Goal: Task Accomplishment & Management: Manage account settings

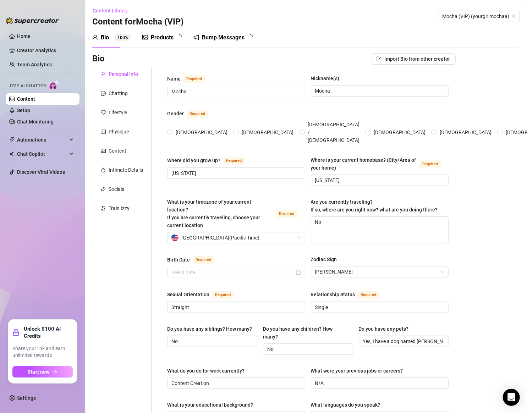
radio input "true"
type input "[DATE]"
click at [39, 119] on link "Chat Monitoring" at bounding box center [35, 122] width 37 height 6
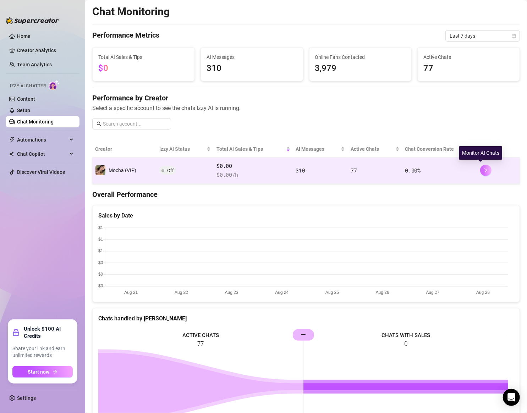
click at [484, 168] on icon "right" at bounding box center [485, 170] width 2 height 4
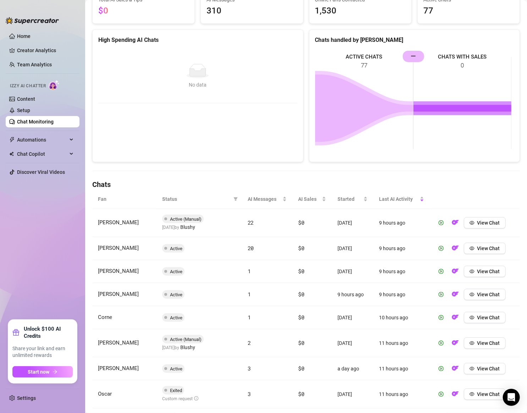
scroll to position [94, 0]
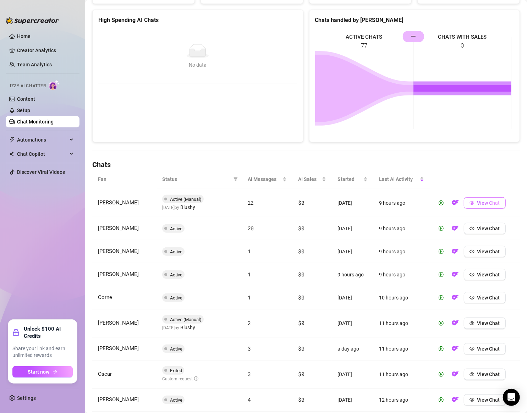
click at [477, 203] on span "View Chat" at bounding box center [488, 203] width 23 height 6
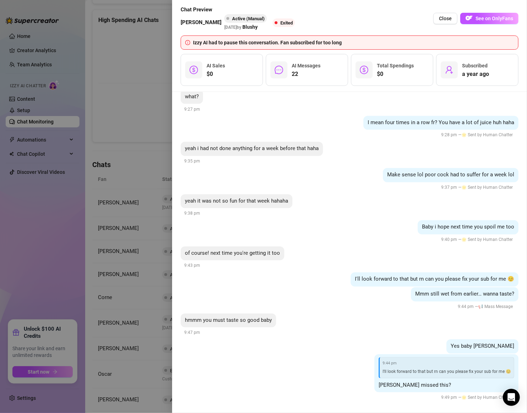
scroll to position [2345, 0]
click at [444, 16] on span "Close" at bounding box center [445, 19] width 13 height 6
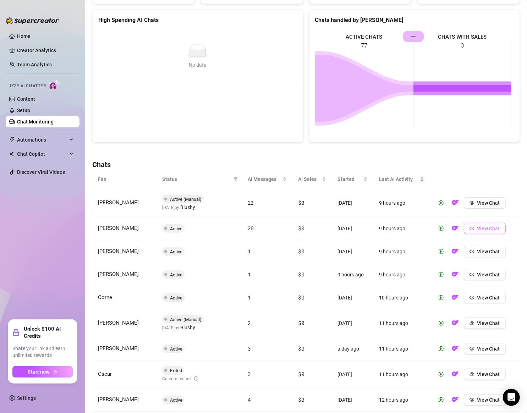
click at [484, 227] on span "View Chat" at bounding box center [488, 229] width 23 height 6
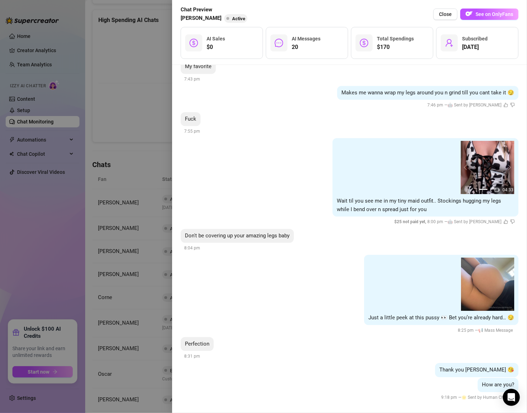
scroll to position [2737, 0]
click at [447, 13] on span "Close" at bounding box center [445, 14] width 13 height 6
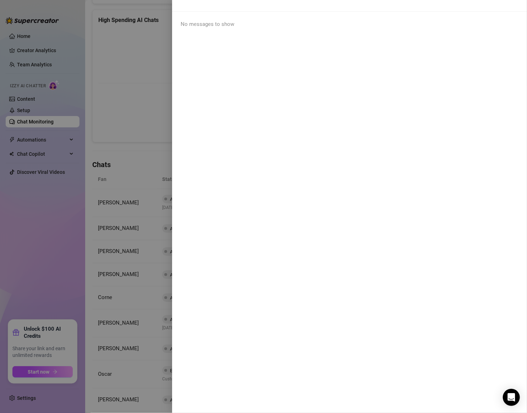
scroll to position [0, 0]
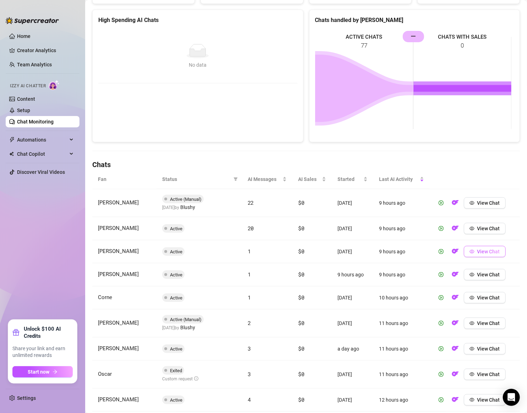
click at [471, 250] on button "View Chat" at bounding box center [485, 251] width 42 height 11
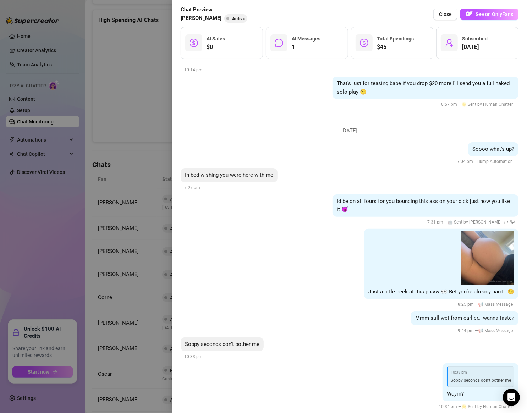
scroll to position [2307, 0]
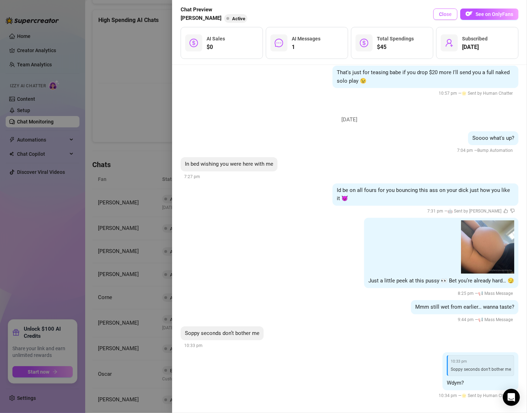
click at [445, 15] on span "Close" at bounding box center [445, 14] width 13 height 6
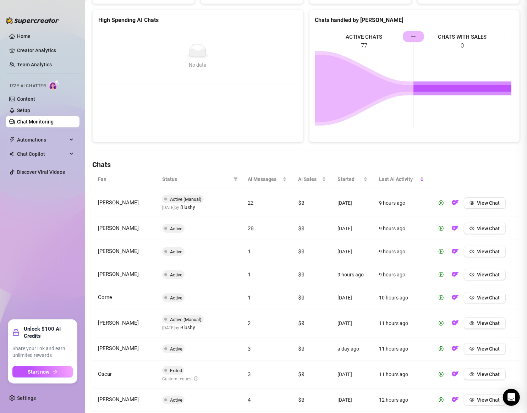
scroll to position [0, 0]
click at [483, 277] on button "View Chat" at bounding box center [485, 274] width 42 height 11
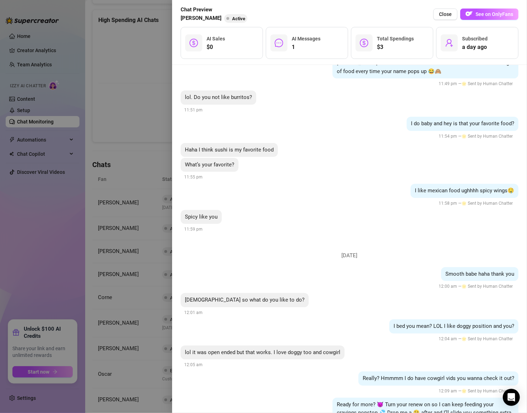
scroll to position [423, 0]
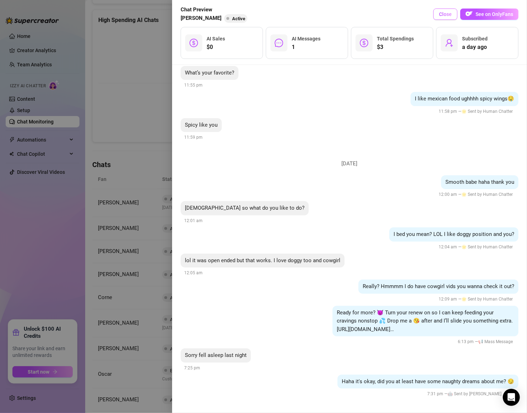
click at [446, 13] on span "Close" at bounding box center [445, 14] width 13 height 6
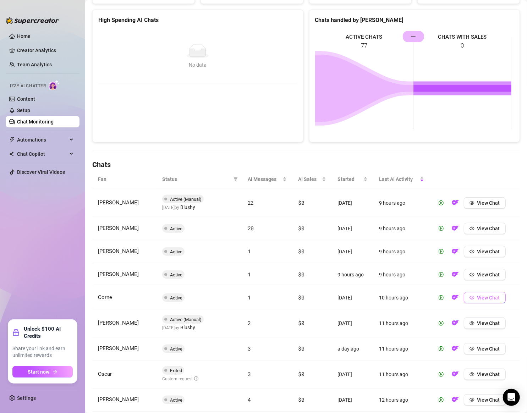
click at [482, 297] on span "View Chat" at bounding box center [488, 298] width 23 height 6
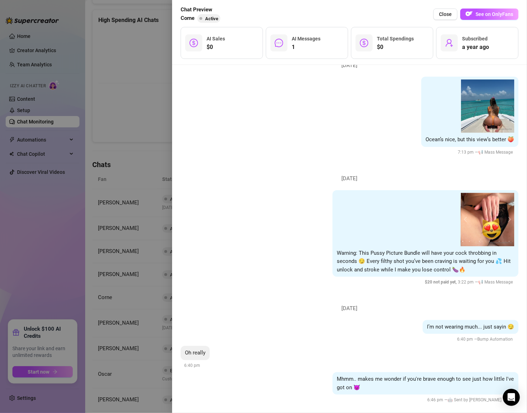
scroll to position [524, 0]
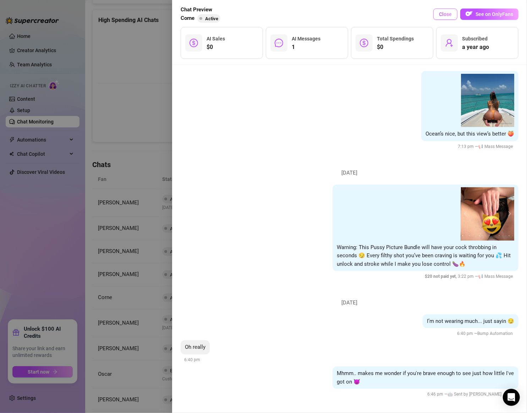
click at [445, 10] on button "Close" at bounding box center [445, 14] width 24 height 11
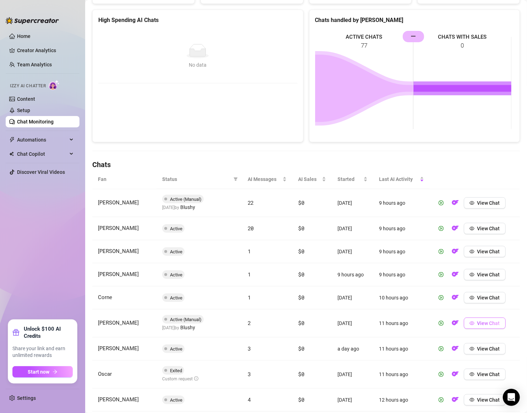
click at [496, 322] on button "View Chat" at bounding box center [485, 323] width 42 height 11
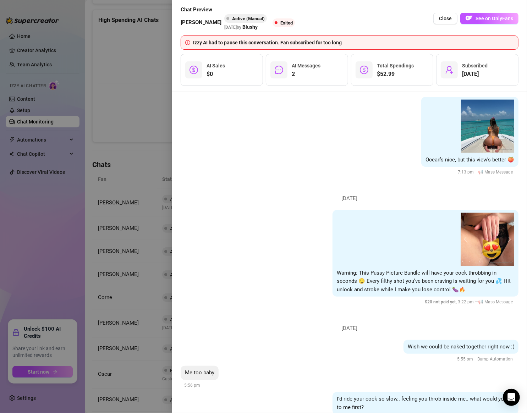
scroll to position [644, 0]
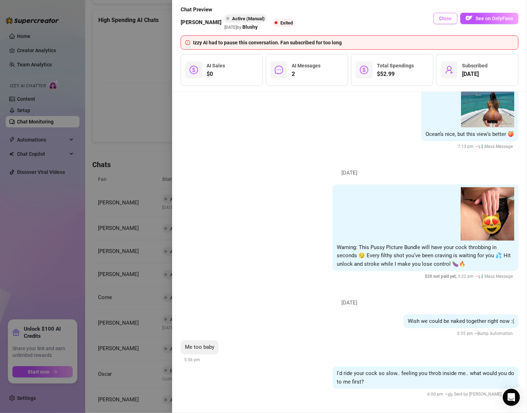
click at [445, 17] on span "Close" at bounding box center [445, 19] width 13 height 6
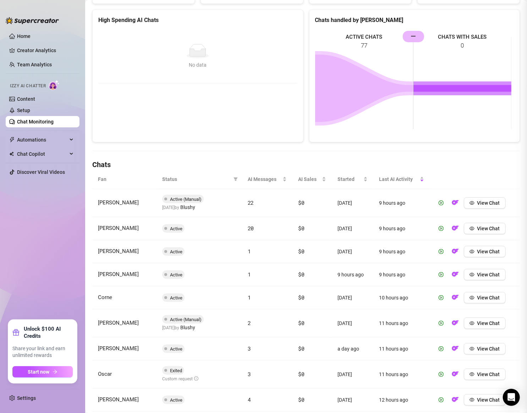
scroll to position [0, 0]
click at [25, 107] on link "Setup" at bounding box center [23, 110] width 13 height 6
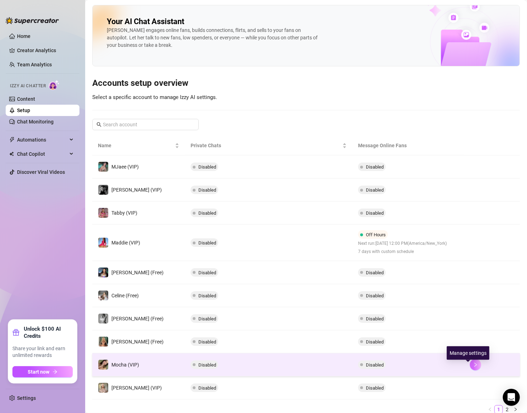
click at [474, 367] on icon "right" at bounding box center [475, 365] width 2 height 4
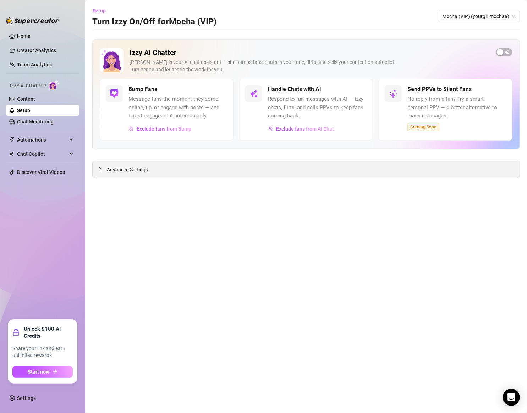
click at [340, 170] on div "Advanced Settings" at bounding box center [306, 169] width 427 height 17
click at [115, 168] on span "Advanced Settings" at bounding box center [127, 170] width 41 height 8
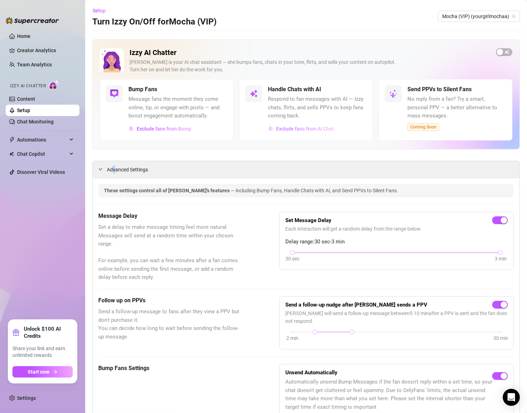
click at [296, 131] on span "Exclude fans from AI Chat" at bounding box center [305, 129] width 58 height 6
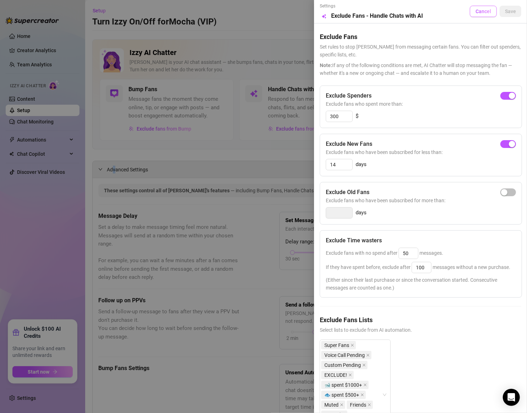
click at [484, 13] on span "Cancel" at bounding box center [483, 12] width 16 height 6
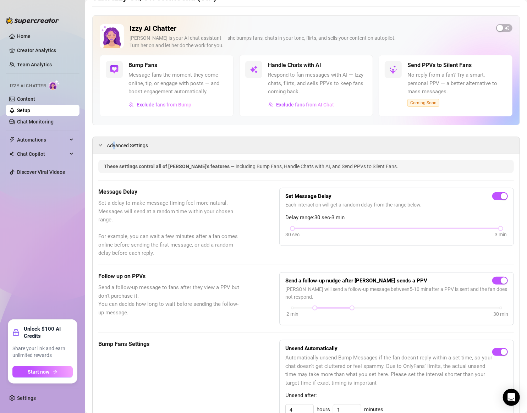
scroll to position [3, 0]
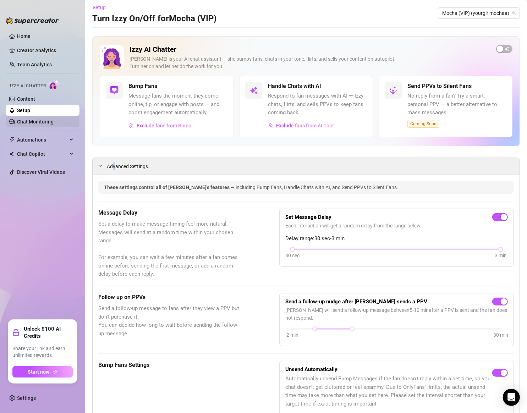
click at [39, 122] on link "Chat Monitoring" at bounding box center [35, 122] width 37 height 6
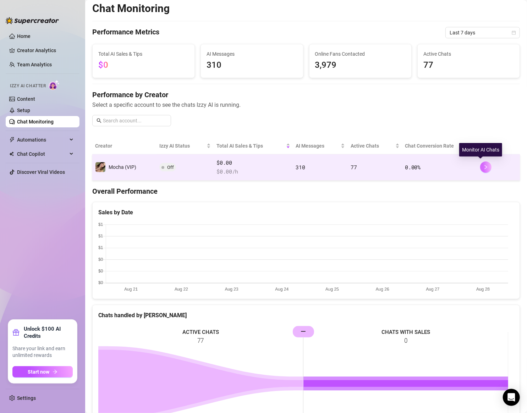
click at [483, 165] on icon "right" at bounding box center [485, 167] width 5 height 5
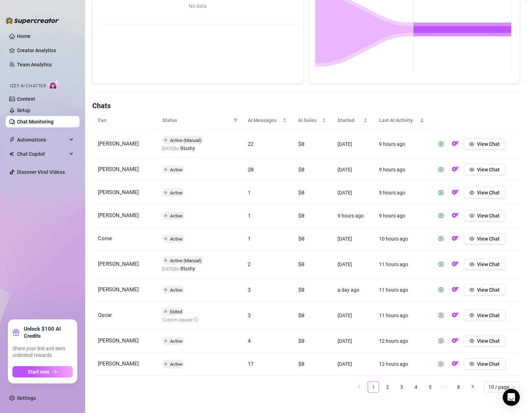
scroll to position [158, 0]
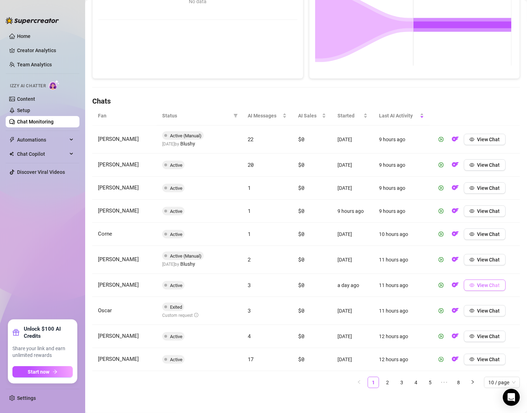
click at [484, 286] on span "View Chat" at bounding box center [488, 285] width 23 height 6
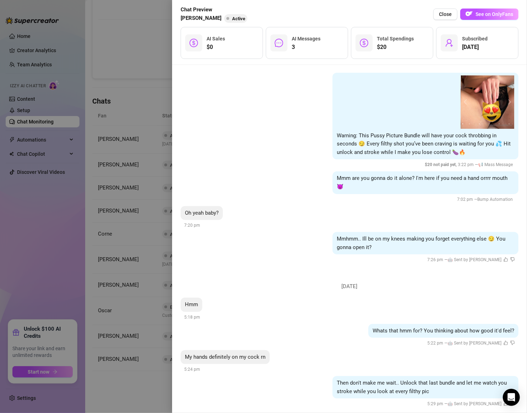
scroll to position [697, 0]
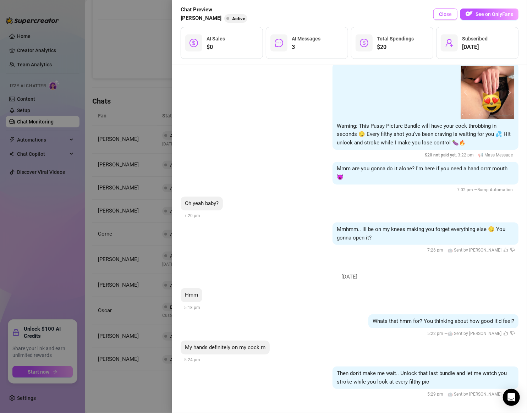
click at [440, 16] on span "Close" at bounding box center [445, 14] width 13 height 6
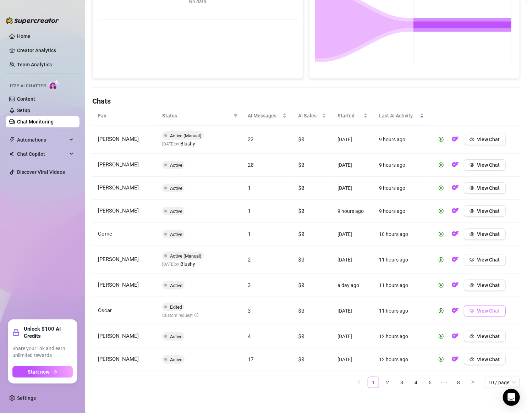
click at [490, 308] on span "View Chat" at bounding box center [488, 311] width 23 height 6
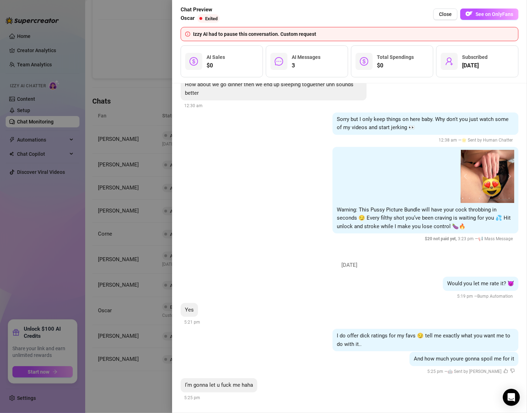
scroll to position [1005, 0]
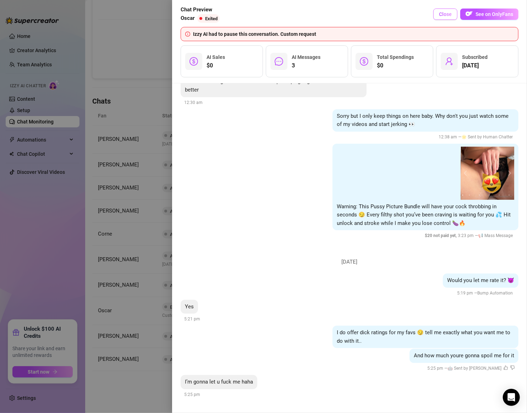
click at [444, 13] on span "Close" at bounding box center [445, 14] width 13 height 6
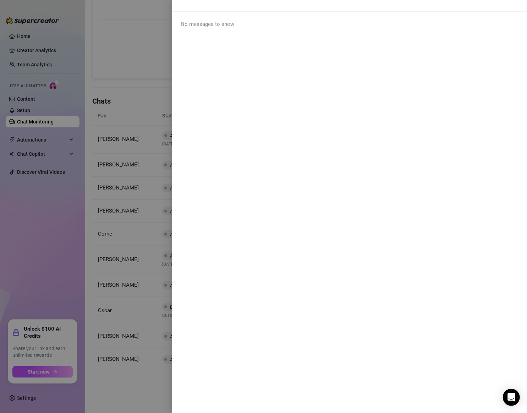
scroll to position [0, 0]
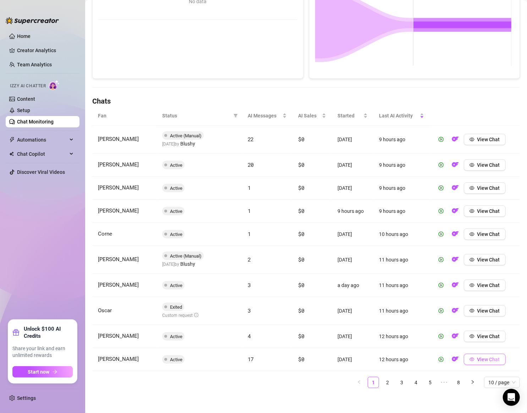
click at [482, 360] on button "View Chat" at bounding box center [485, 359] width 42 height 11
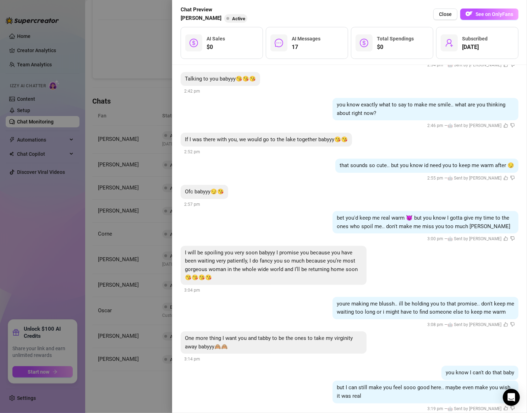
scroll to position [189, 0]
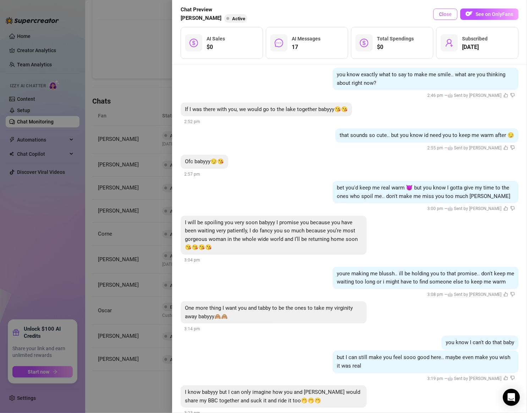
click at [445, 13] on span "Close" at bounding box center [445, 14] width 13 height 6
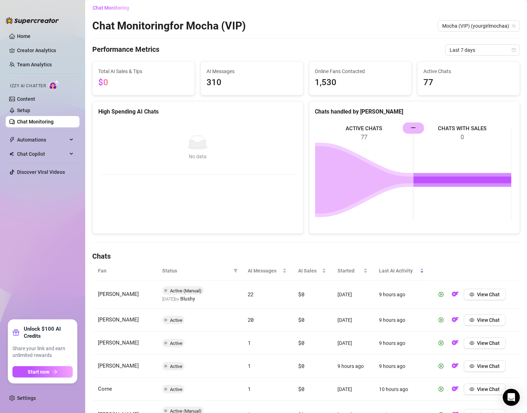
scroll to position [0, 0]
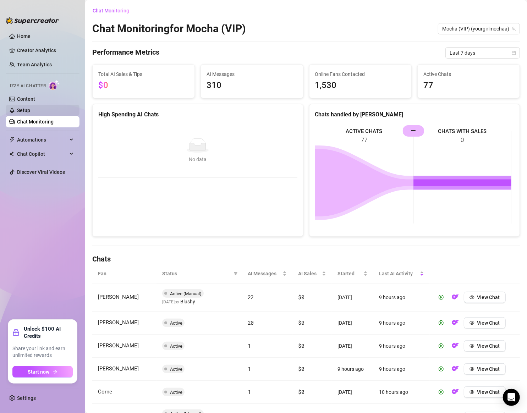
click at [24, 109] on link "Setup" at bounding box center [23, 110] width 13 height 6
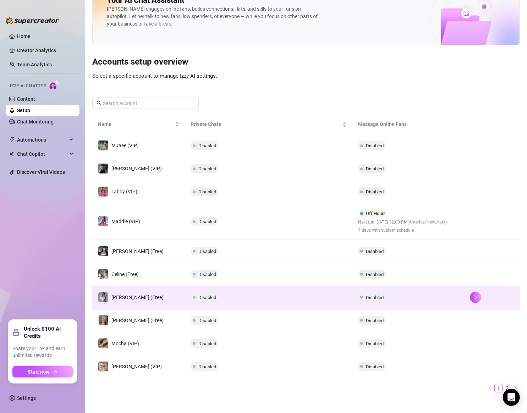
scroll to position [32, 0]
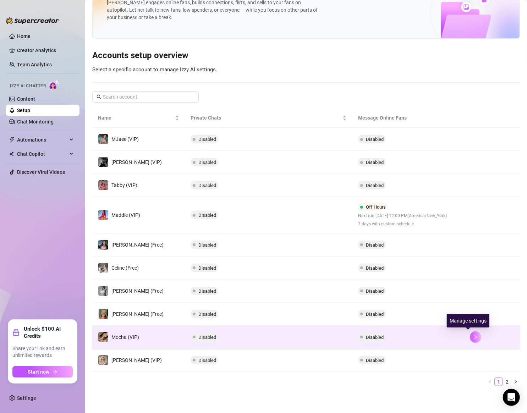
click at [471, 335] on button "button" at bounding box center [475, 336] width 11 height 11
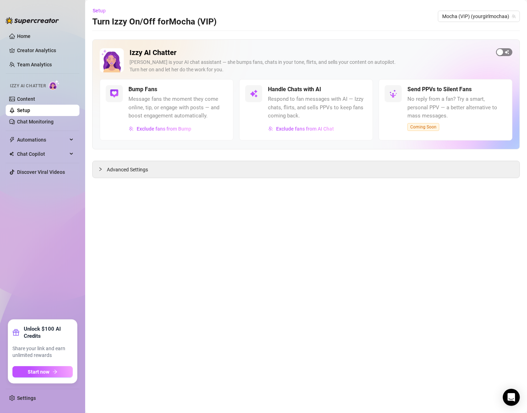
click at [509, 49] on span "button" at bounding box center [504, 52] width 16 height 8
click at [24, 107] on link "Setup" at bounding box center [23, 110] width 13 height 6
